Goal: Navigation & Orientation: Find specific page/section

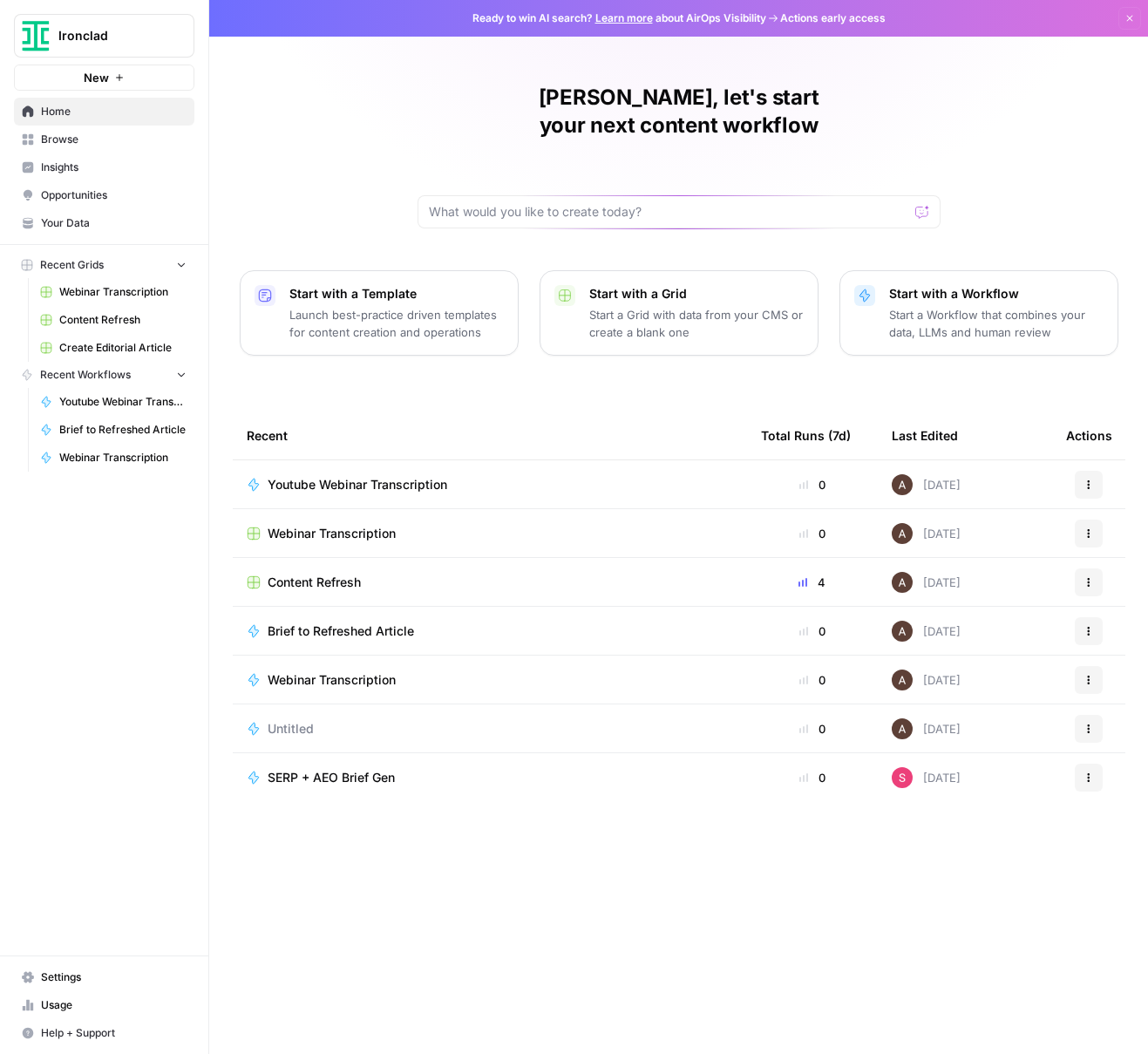
click at [94, 973] on span "Settings" at bounding box center [114, 977] width 146 height 15
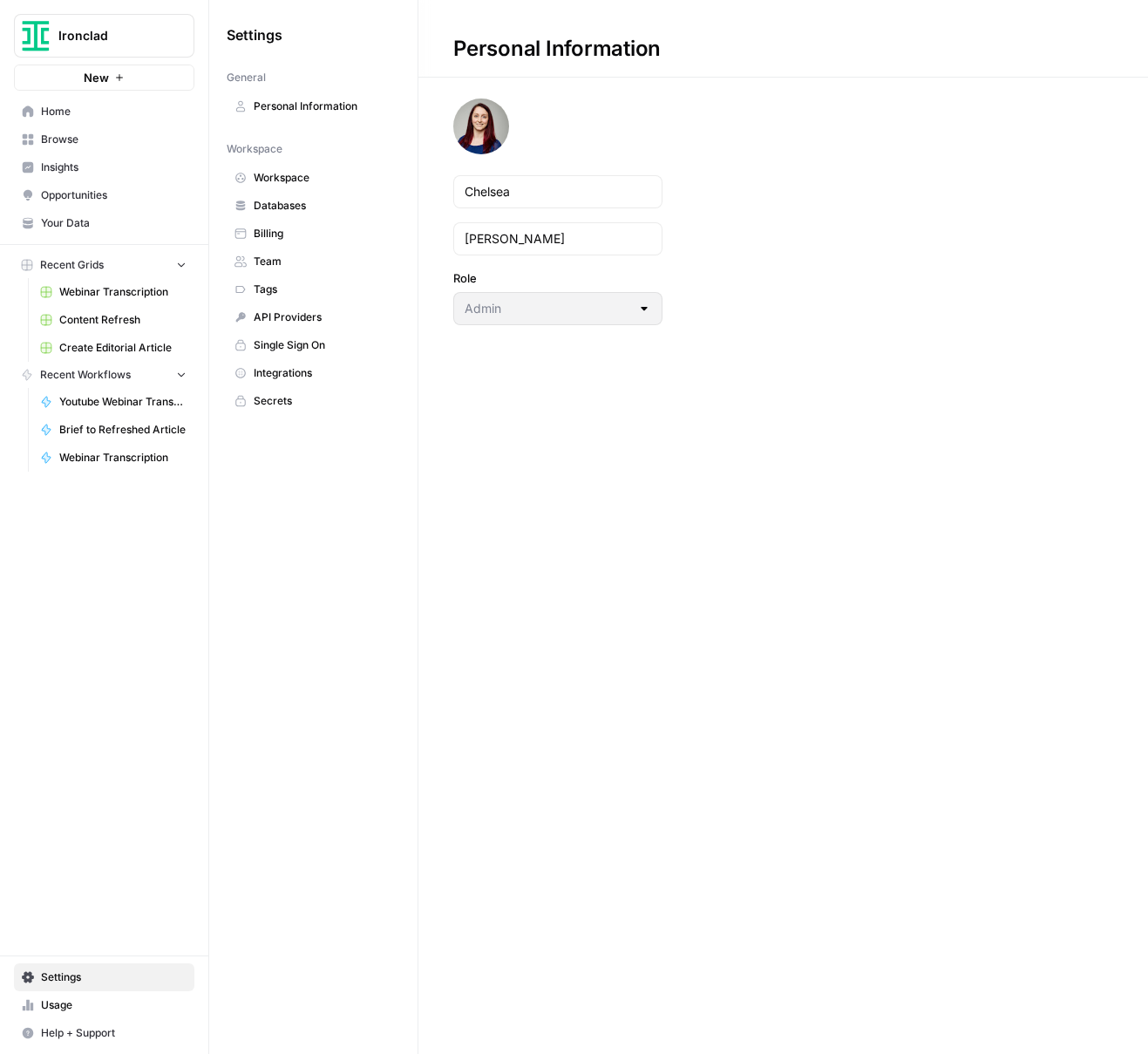
click at [314, 346] on span "Single Sign On" at bounding box center [323, 345] width 139 height 15
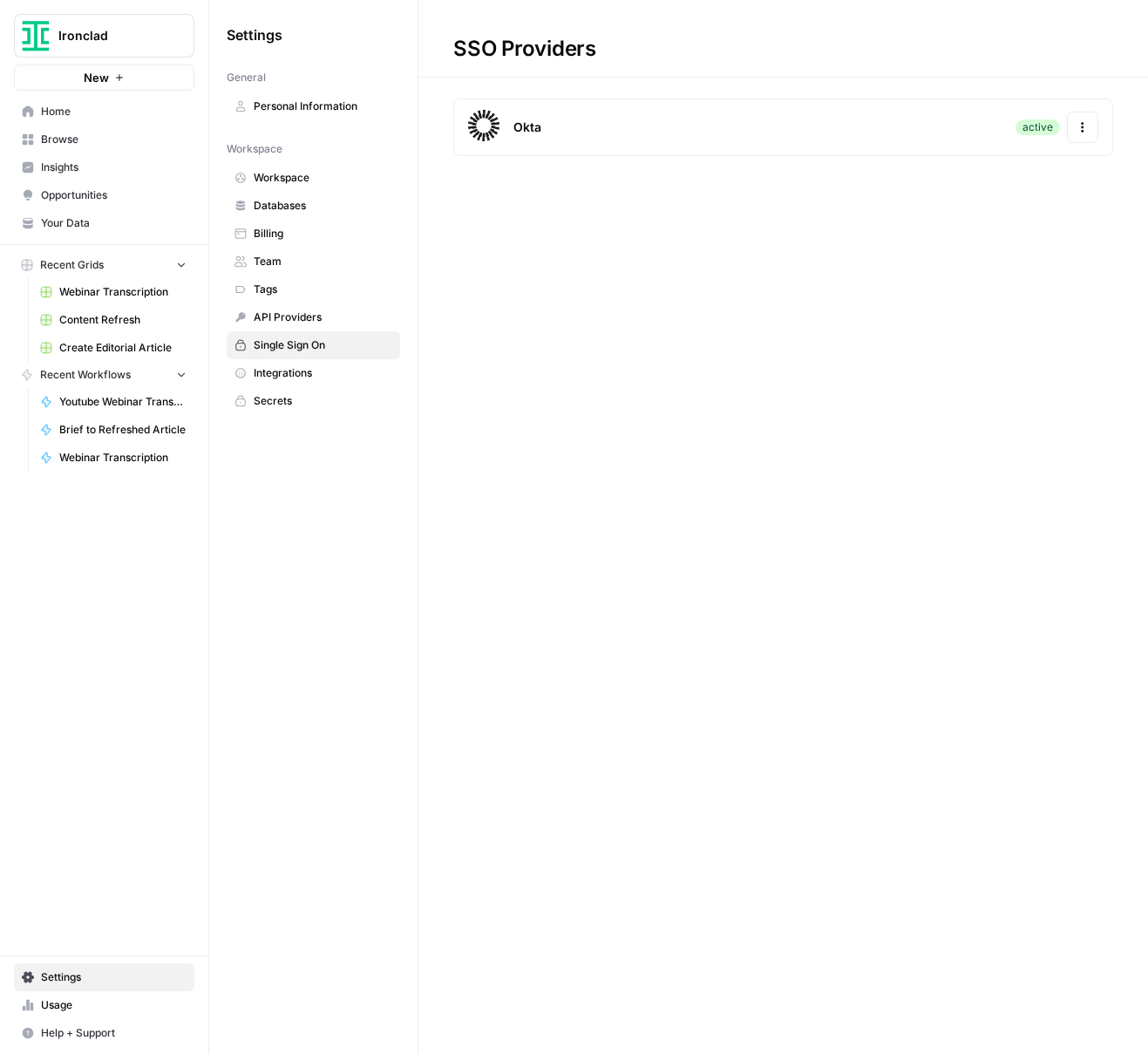
click at [1077, 126] on icon "button" at bounding box center [1083, 128] width 13 height 13
click at [586, 250] on div "SSO Providers Okta active Actions" at bounding box center [783, 527] width 730 height 1054
click at [342, 178] on span "Workspace" at bounding box center [323, 177] width 139 height 15
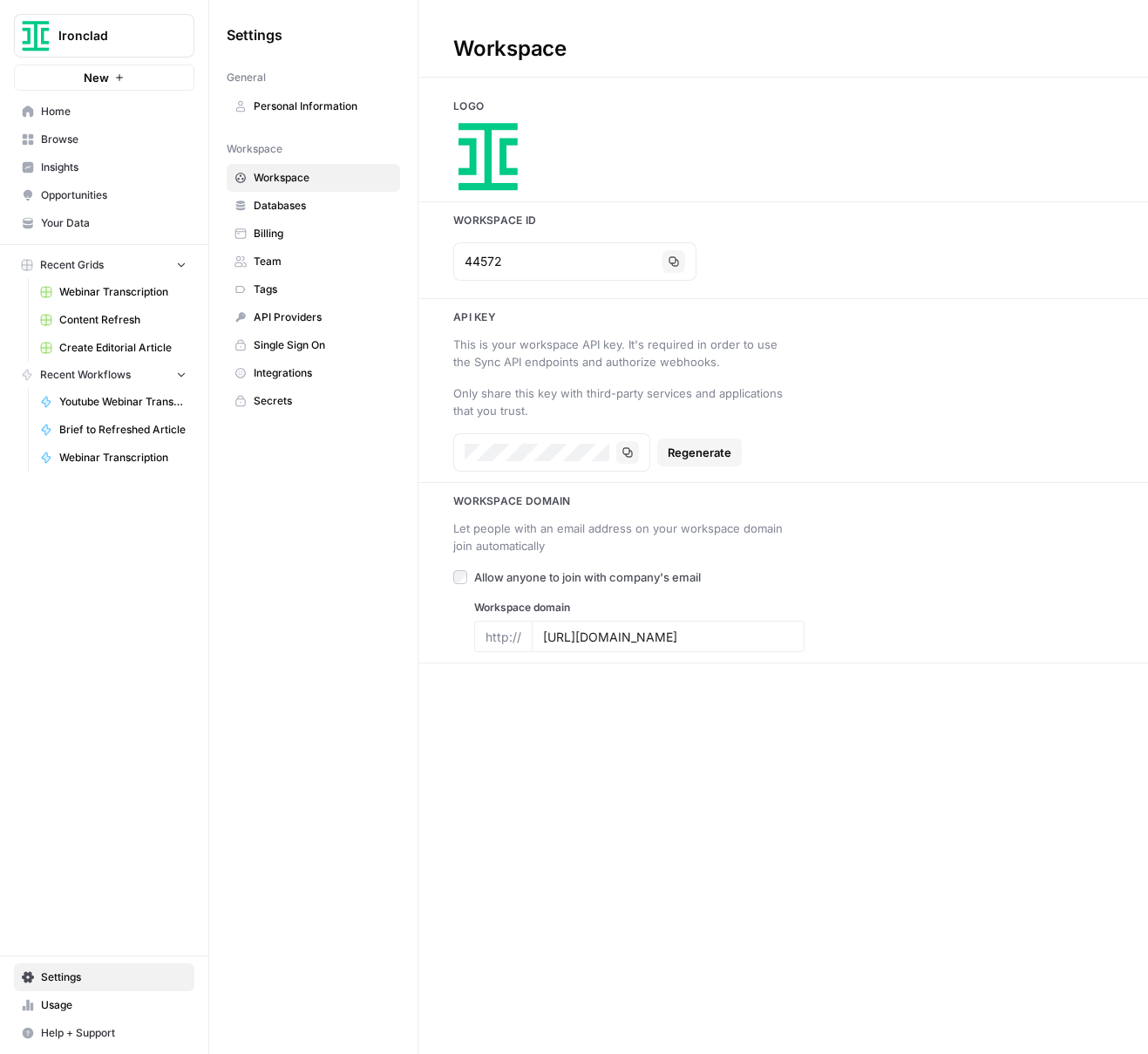
click at [294, 208] on span "Databases" at bounding box center [323, 205] width 139 height 15
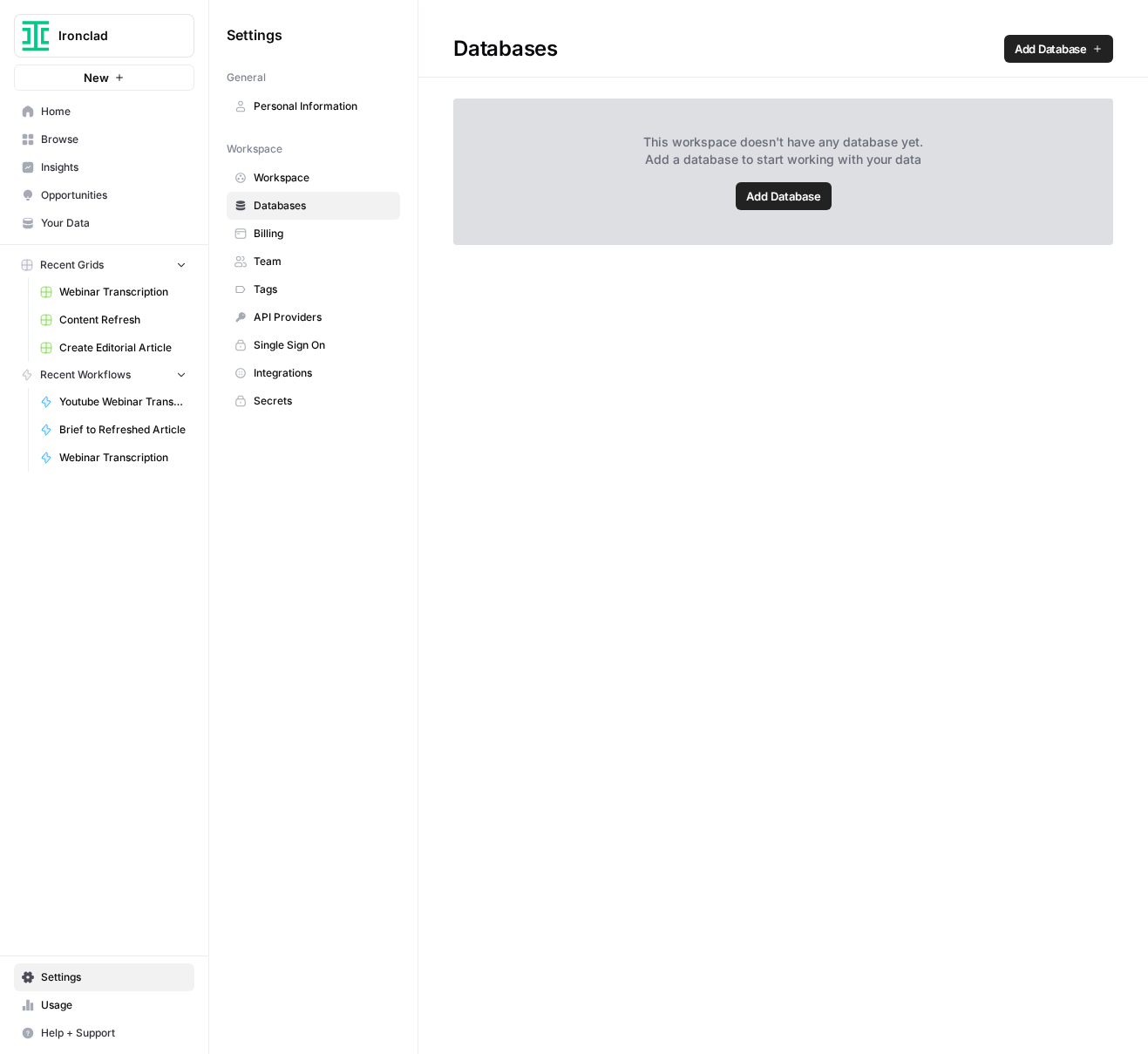
click at [269, 259] on span "Team" at bounding box center [323, 261] width 139 height 15
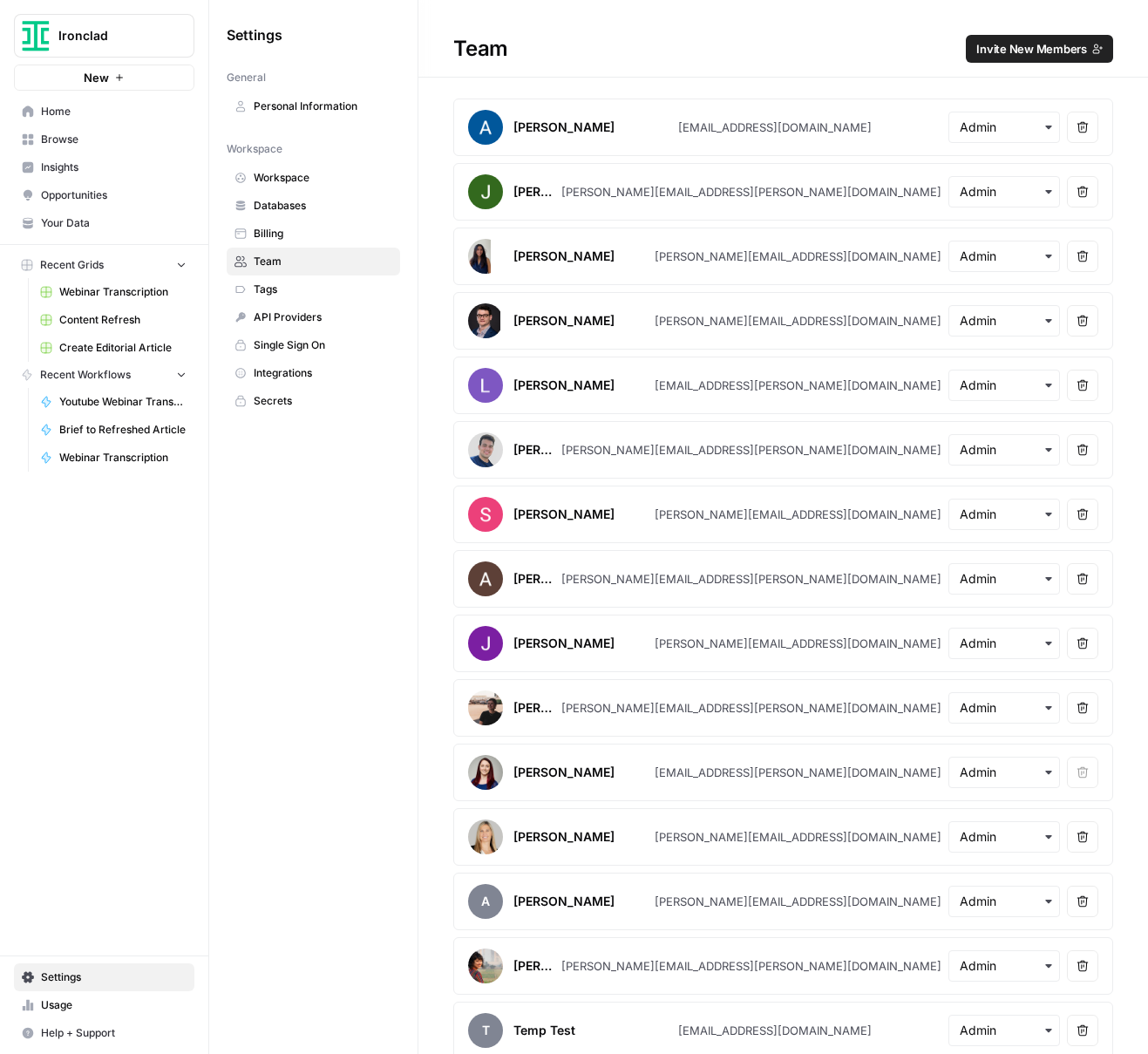
click at [294, 334] on link "Single Sign On" at bounding box center [313, 345] width 174 height 28
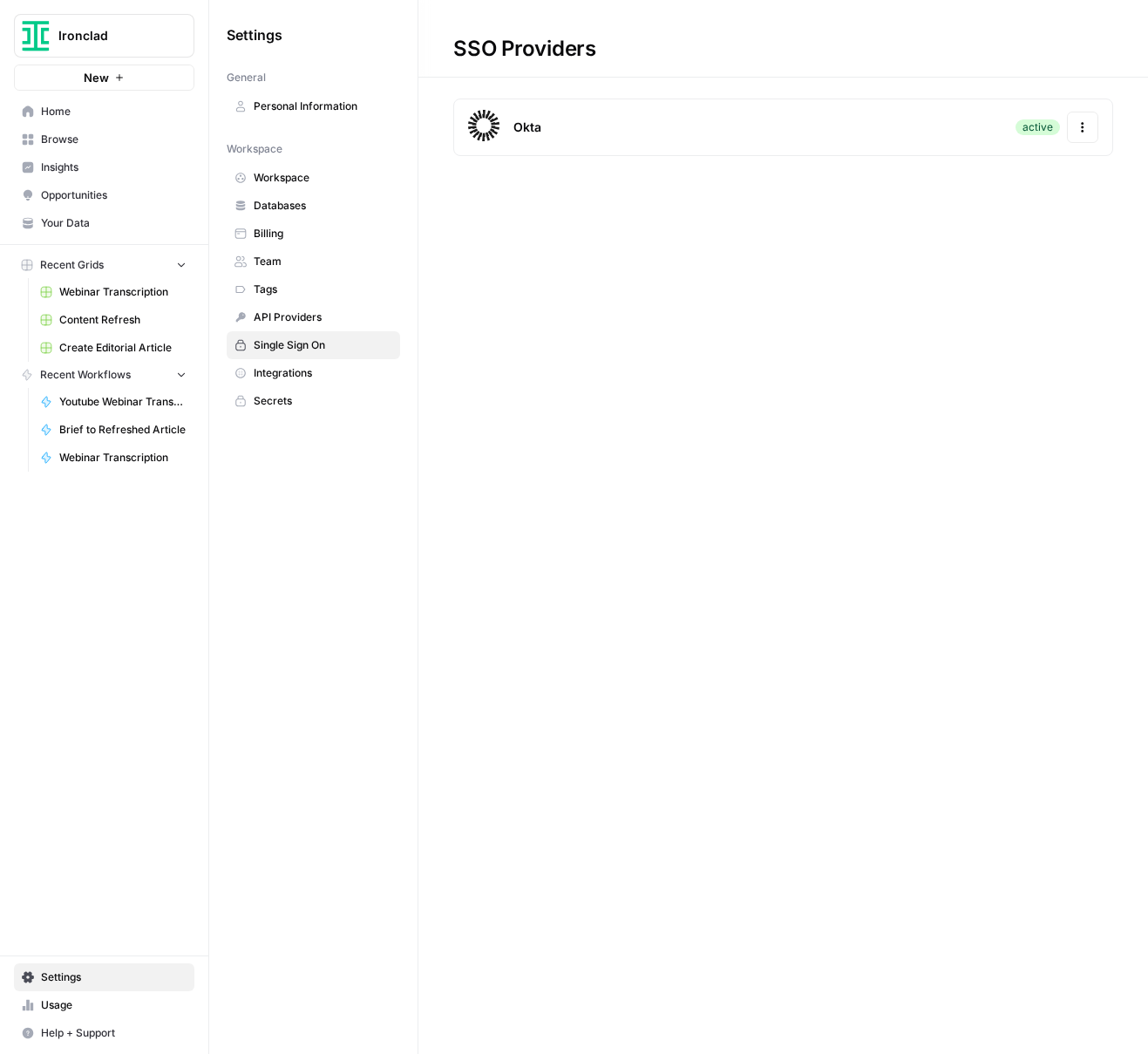
click at [271, 374] on span "Integrations" at bounding box center [323, 373] width 139 height 15
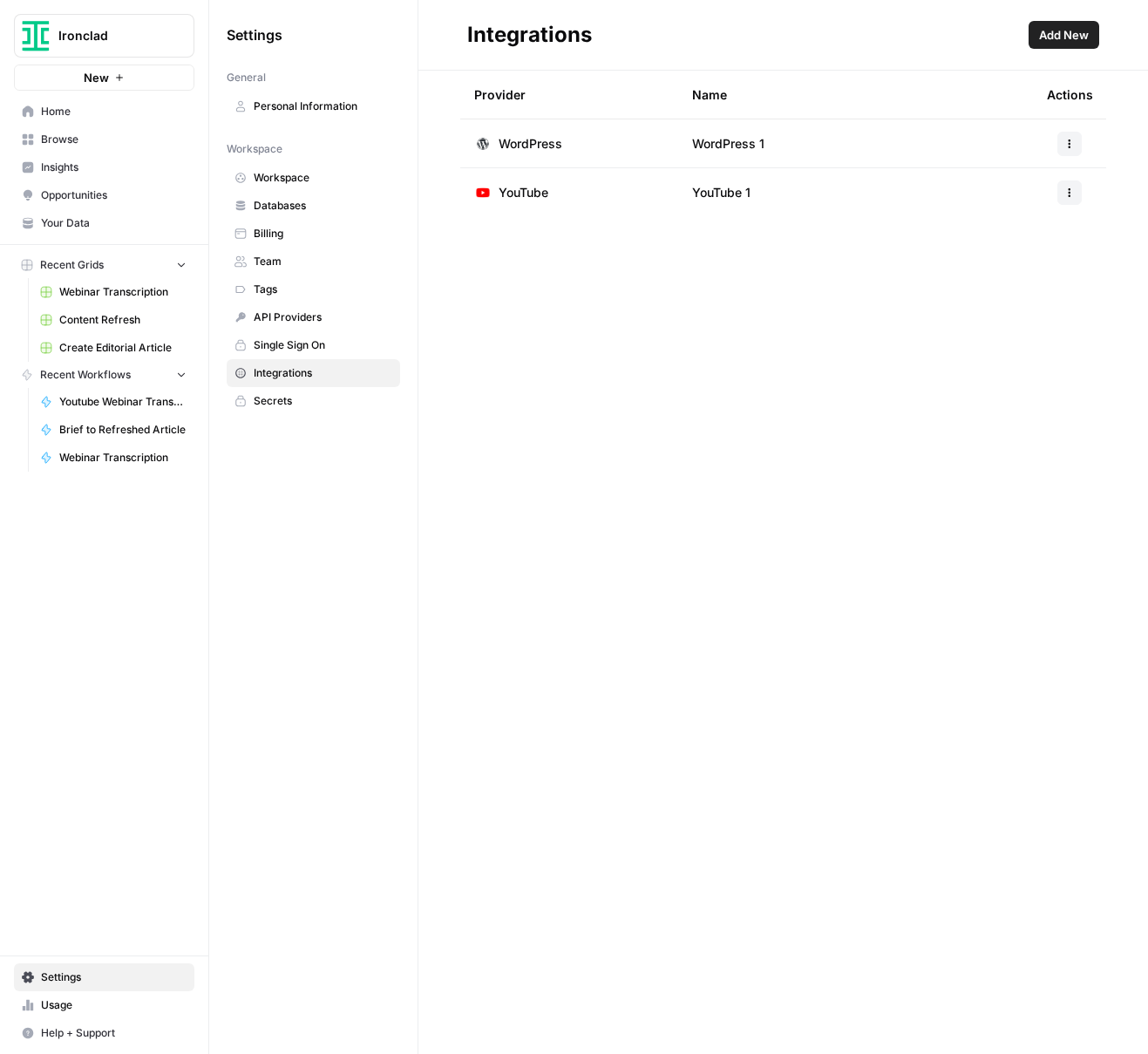
click at [299, 402] on span "Secrets" at bounding box center [323, 401] width 139 height 15
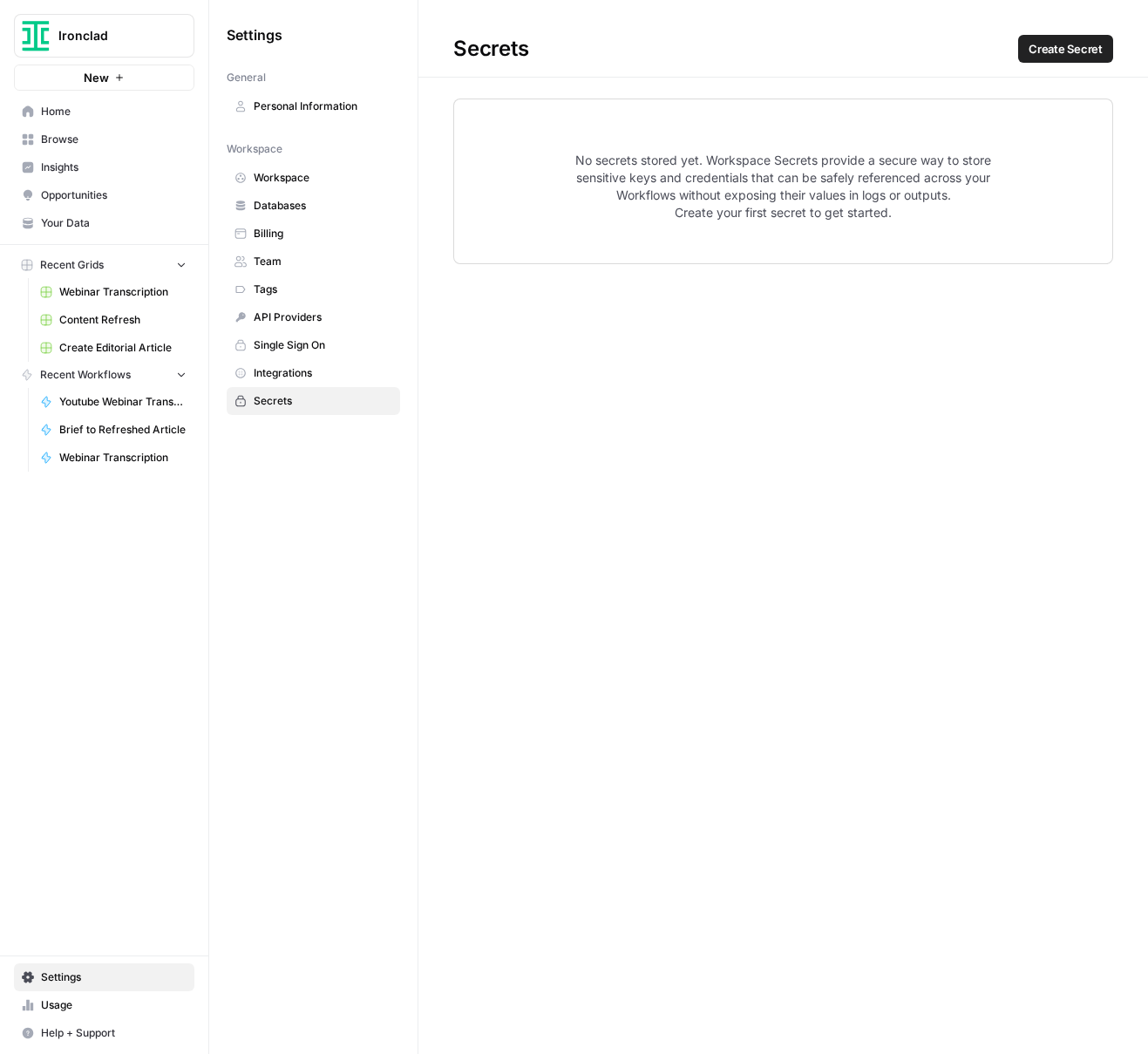
click at [312, 345] on span "Single Sign On" at bounding box center [323, 345] width 139 height 15
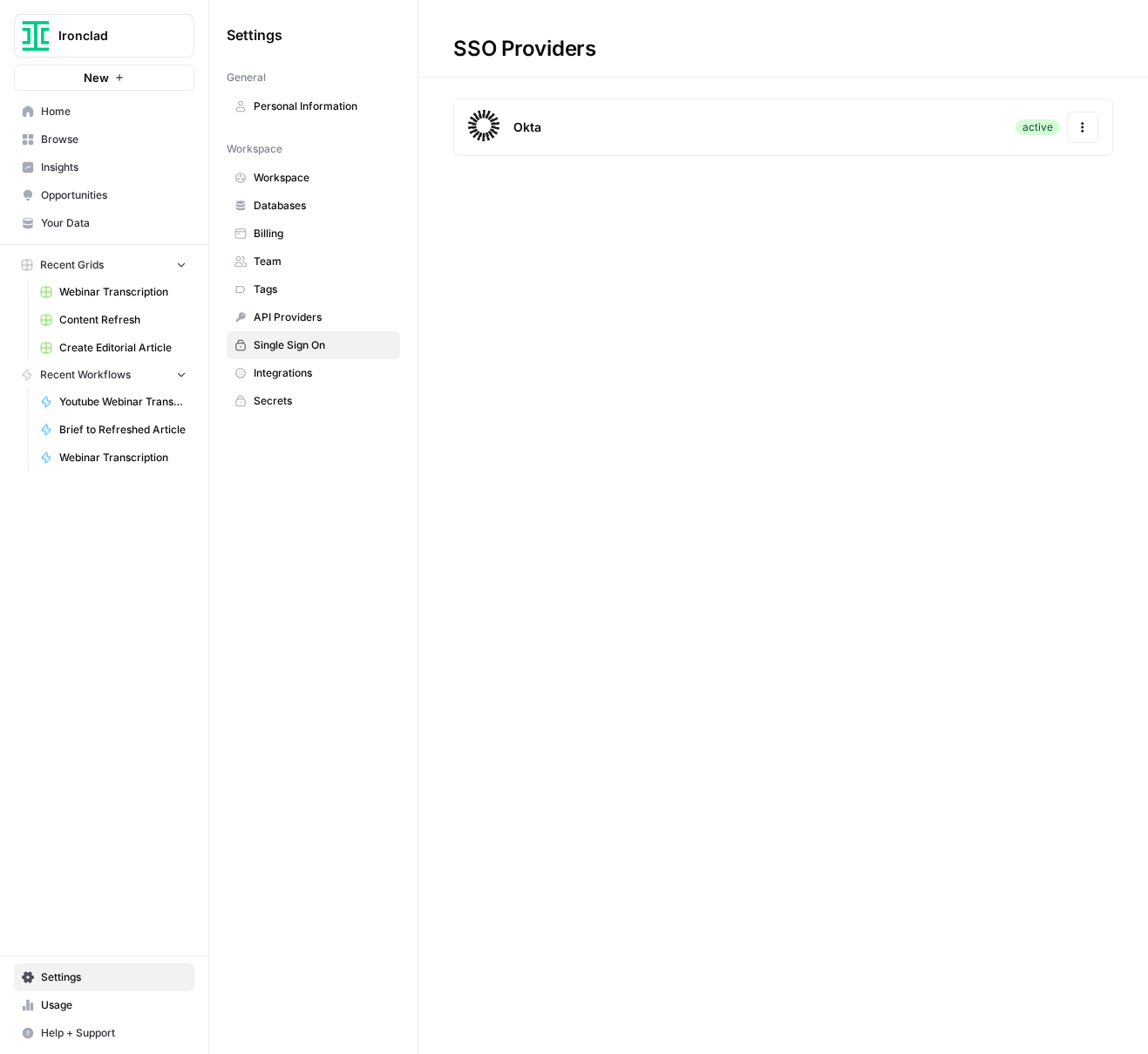
click at [306, 310] on span "API Providers" at bounding box center [323, 317] width 139 height 15
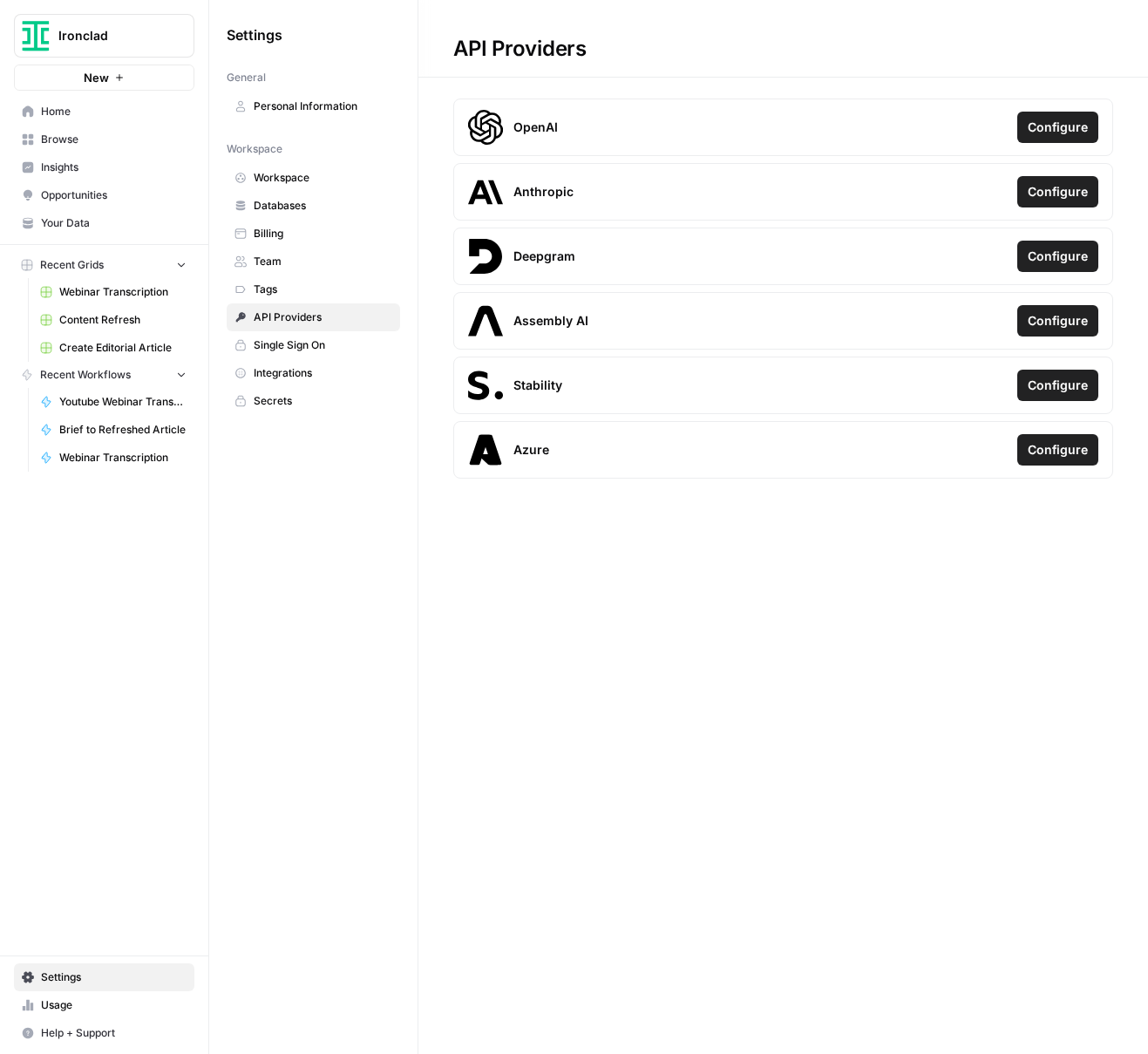
click at [303, 291] on span "Tags" at bounding box center [323, 289] width 139 height 15
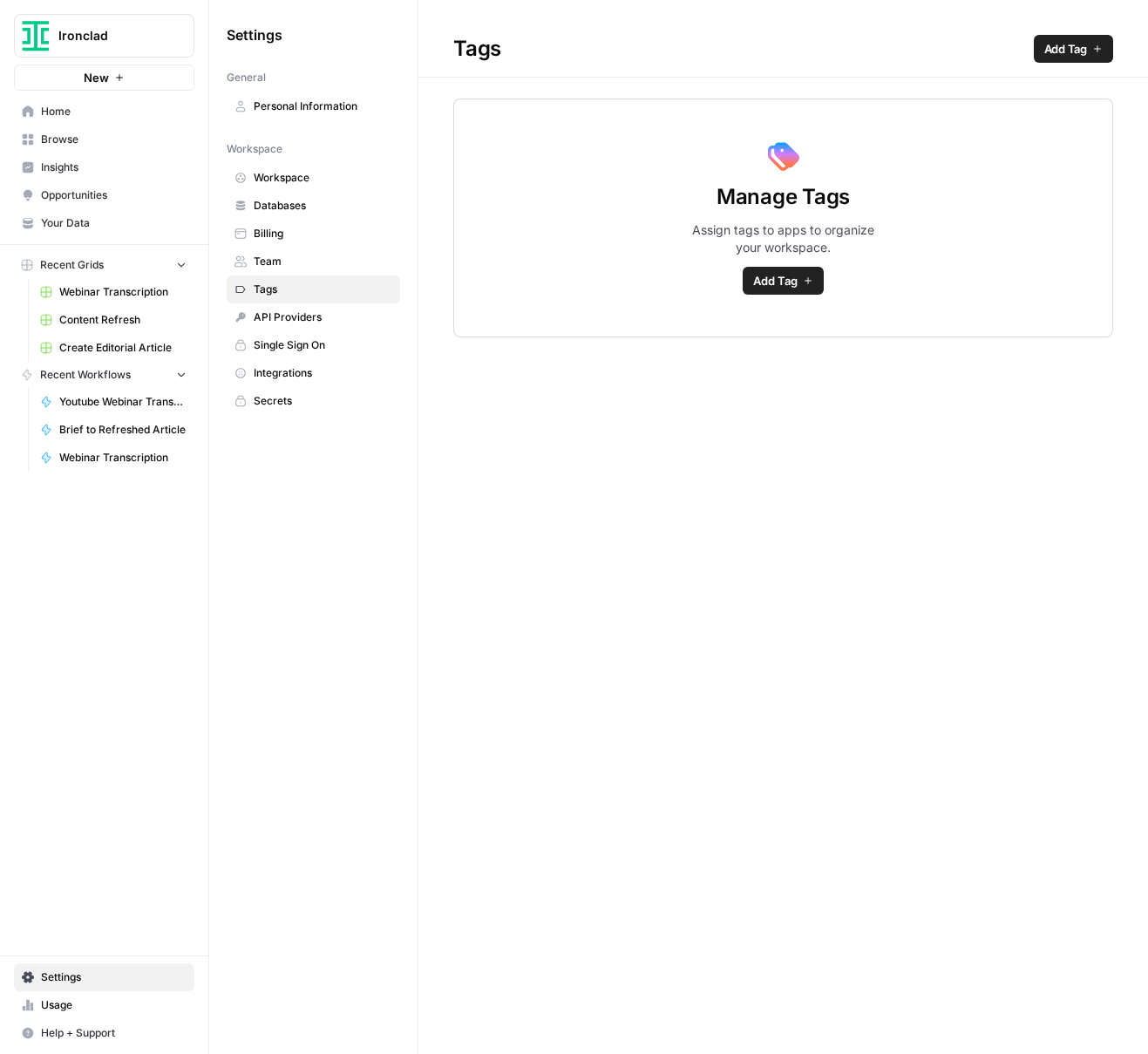
click at [308, 345] on span "Single Sign On" at bounding box center [323, 345] width 139 height 15
